Goal: Task Accomplishment & Management: Complete application form

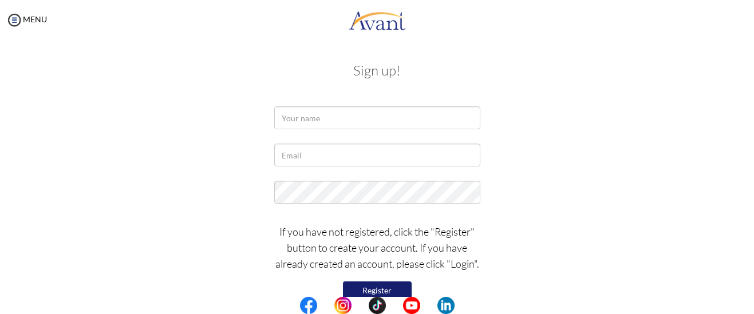
click at [374, 291] on button "Register" at bounding box center [377, 291] width 69 height 18
click at [433, 119] on input "text" at bounding box center [377, 117] width 206 height 23
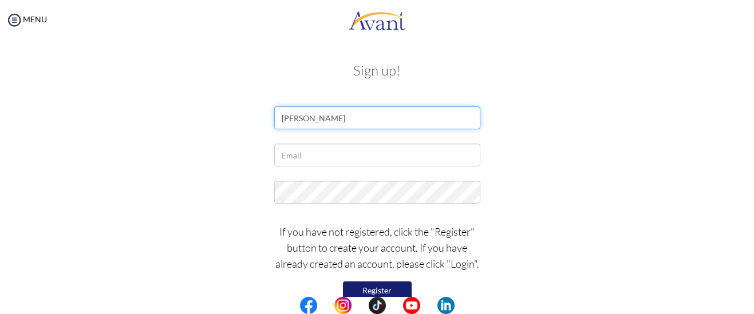
type input "[PERSON_NAME]"
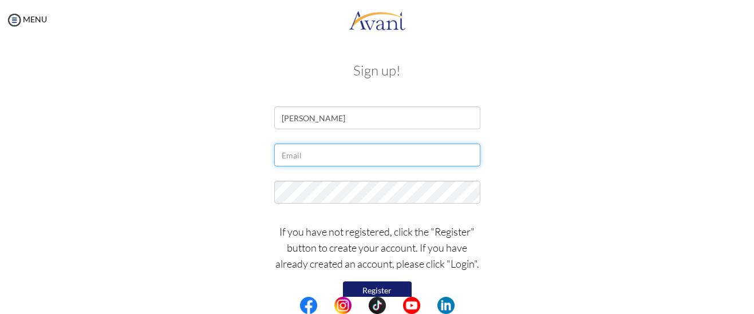
click at [394, 151] on input "text" at bounding box center [377, 155] width 206 height 23
type input "[EMAIL_ADDRESS][DOMAIN_NAME]"
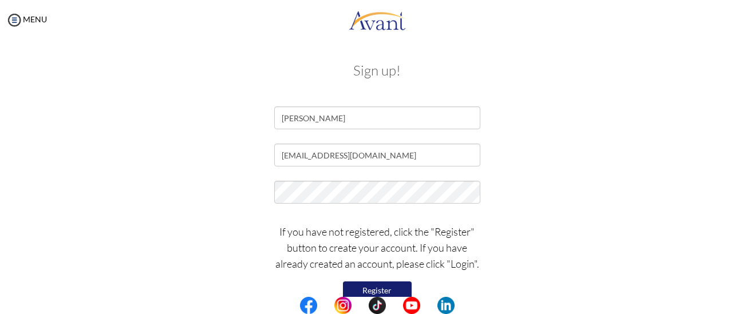
click at [385, 287] on button "Register" at bounding box center [377, 291] width 69 height 18
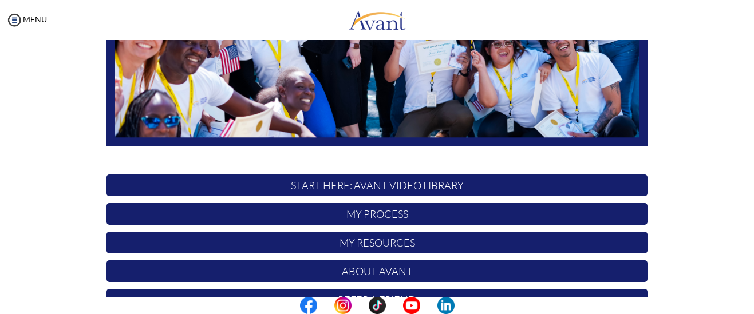
scroll to position [283, 0]
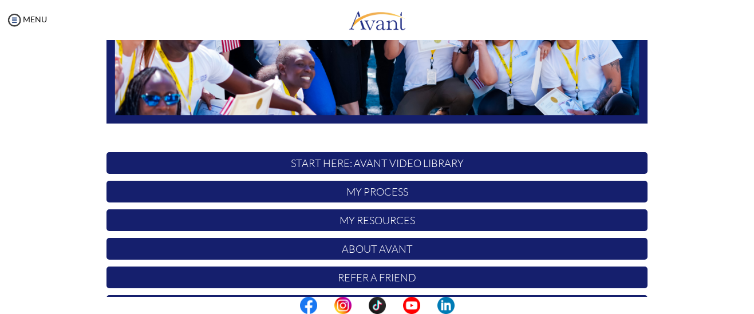
click at [753, 314] on html "Maintenance break. Please come back in 2 hours. MENU My Status What is the next…" at bounding box center [377, 157] width 754 height 314
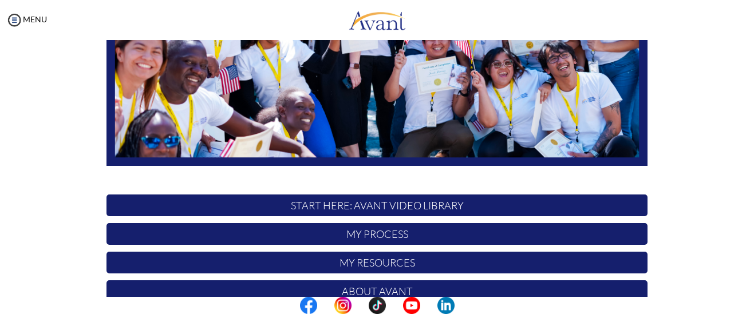
scroll to position [322, 0]
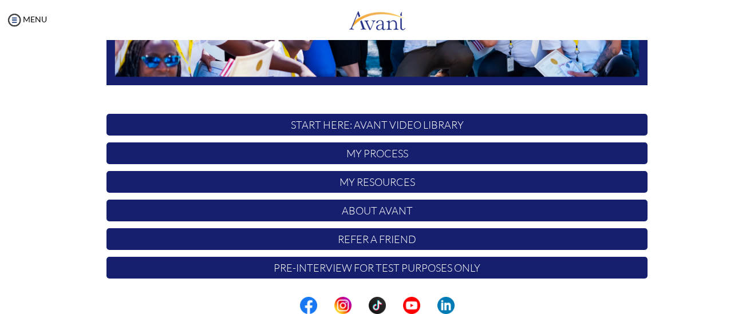
click at [753, 314] on html "Maintenance break. Please come back in 2 hours. MENU My Status What is the next…" at bounding box center [377, 157] width 754 height 314
click at [431, 125] on p "START HERE: Avant Video Library" at bounding box center [376, 125] width 541 height 22
